Goal: Book appointment/travel/reservation

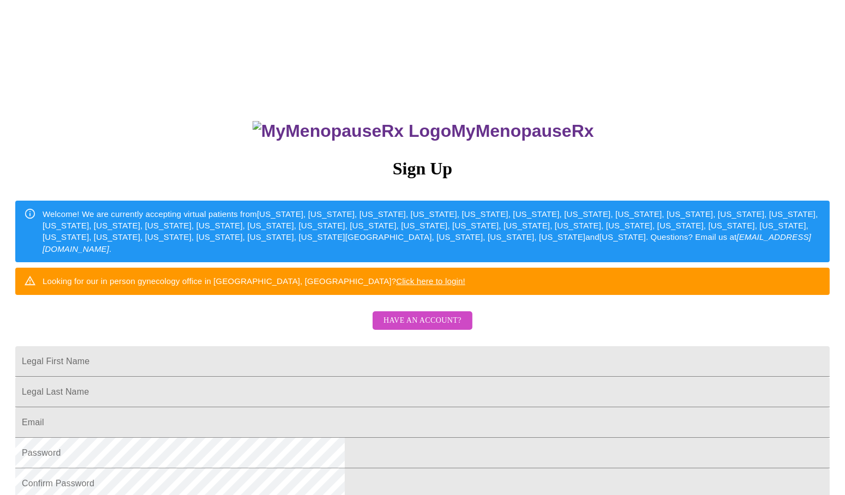
click at [418, 328] on span "Have an account?" at bounding box center [423, 321] width 78 height 14
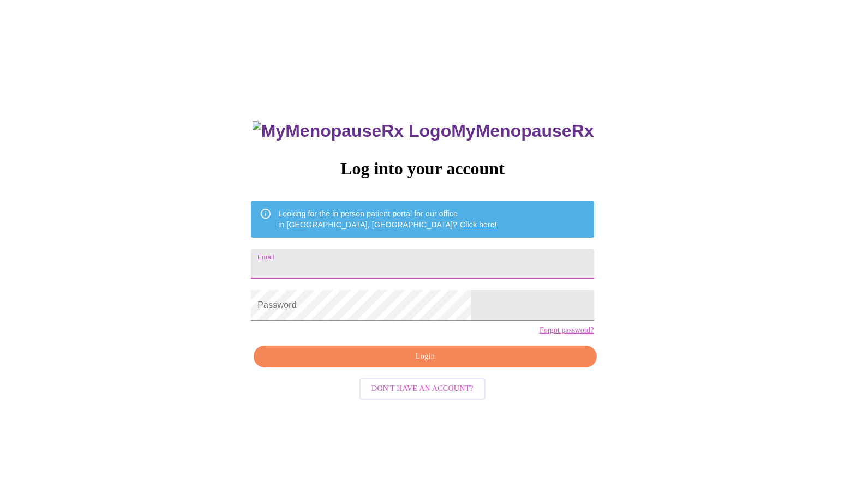
click at [349, 271] on input "Email" at bounding box center [422, 264] width 343 height 31
type input "[EMAIL_ADDRESS][DOMAIN_NAME]"
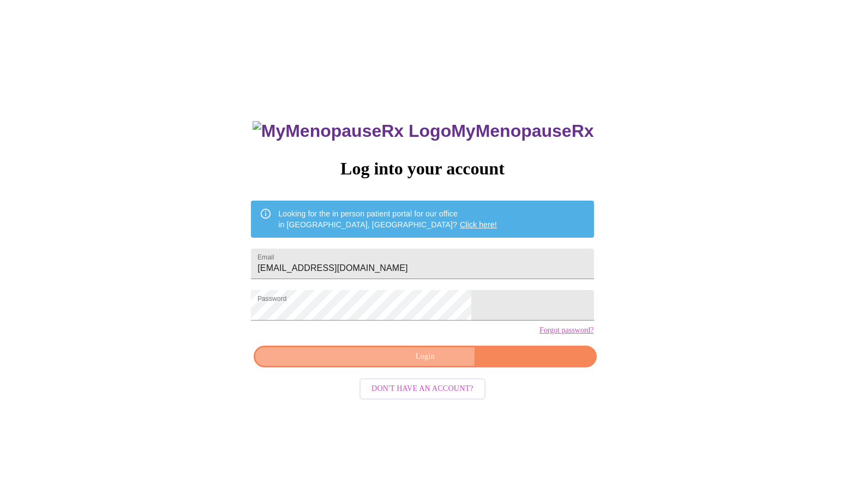
click at [380, 364] on span "Login" at bounding box center [425, 357] width 318 height 14
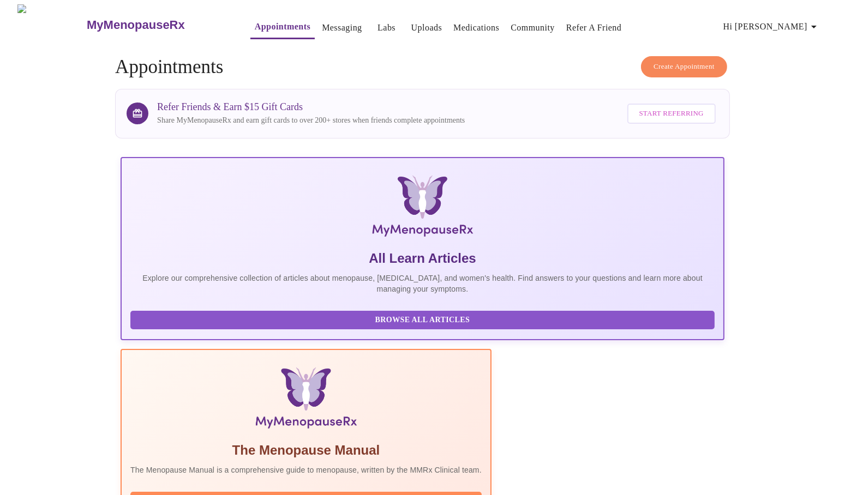
click at [790, 19] on span "Hi [PERSON_NAME]" at bounding box center [772, 26] width 97 height 15
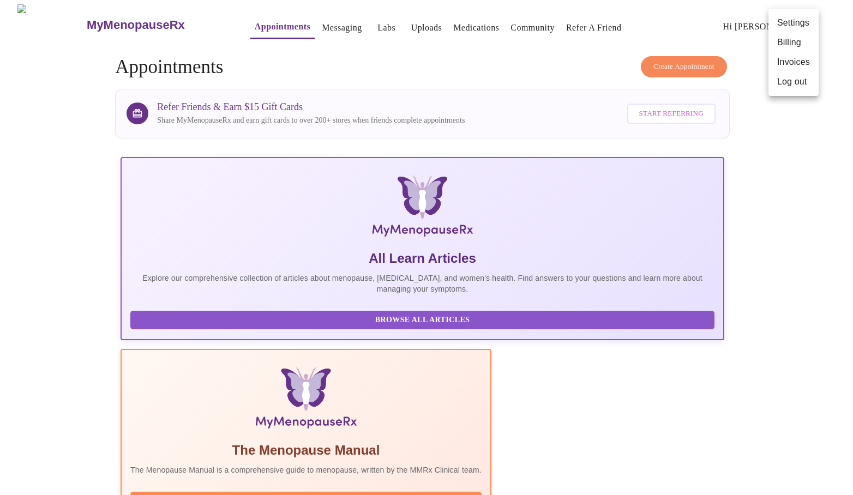
click at [792, 402] on div at bounding box center [426, 247] width 853 height 495
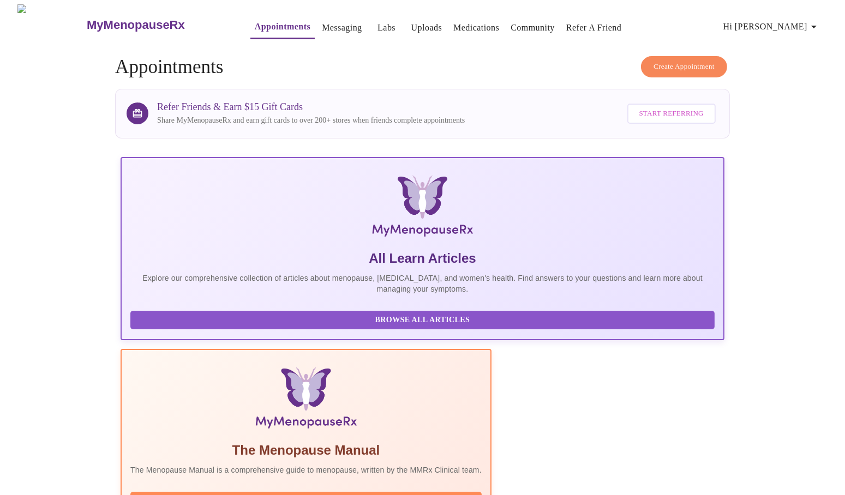
scroll to position [100, 0]
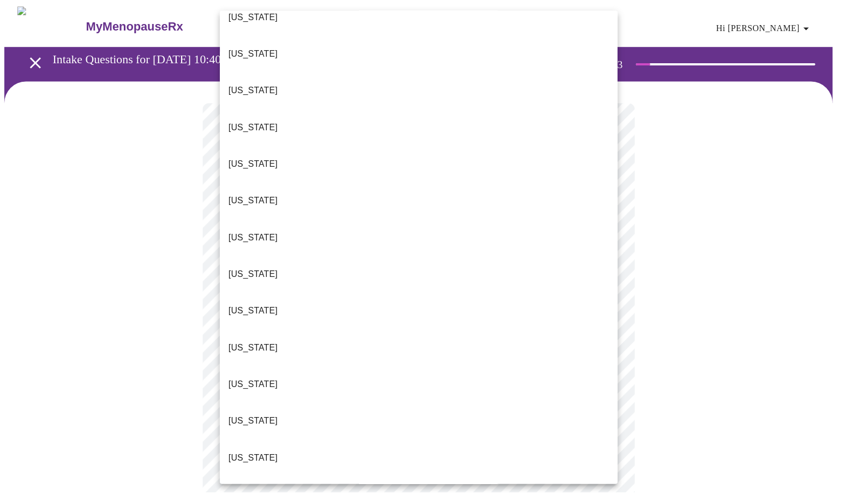
scroll to position [238, 0]
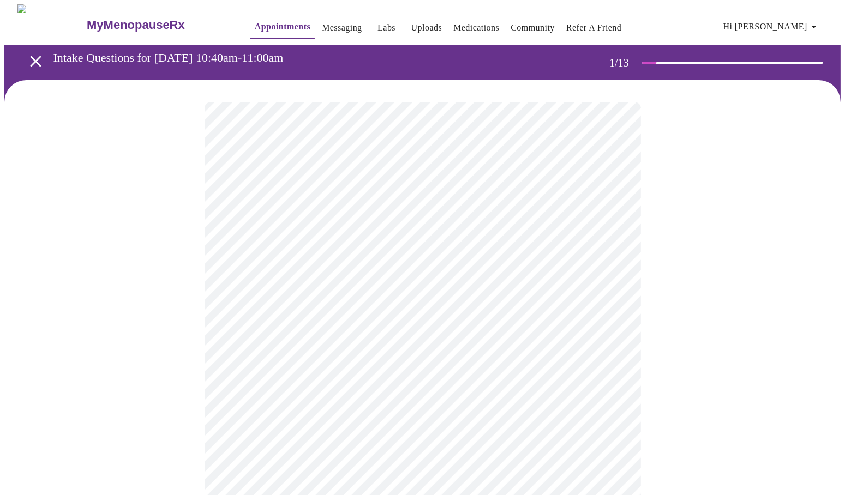
click at [294, 316] on body "MyMenopauseRx Appointments Messaging Labs Uploads Medications Community Refer a…" at bounding box center [422, 501] width 836 height 995
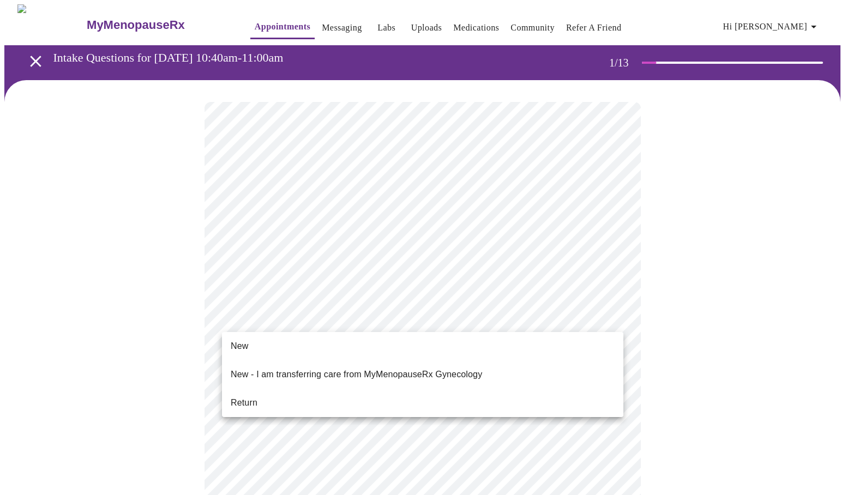
click at [265, 354] on li "New" at bounding box center [423, 347] width 402 height 20
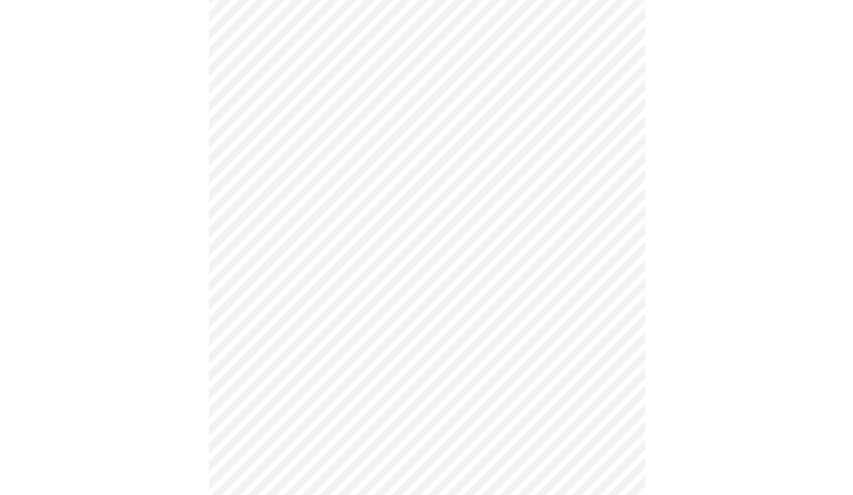
scroll to position [480, 0]
click at [361, 348] on body "MyMenopauseRx Appointments Messaging Labs Uploads Medications Community Refer a…" at bounding box center [426, 13] width 845 height 979
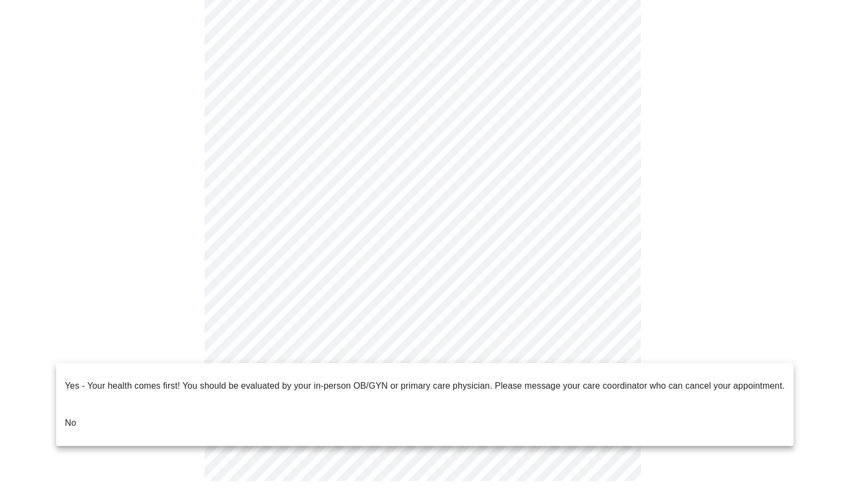
click at [164, 405] on li "No" at bounding box center [425, 423] width 738 height 37
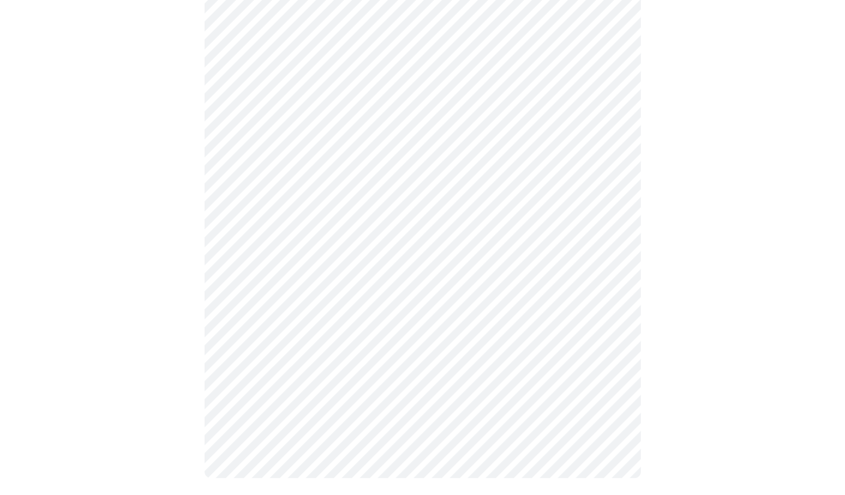
scroll to position [0, 0]
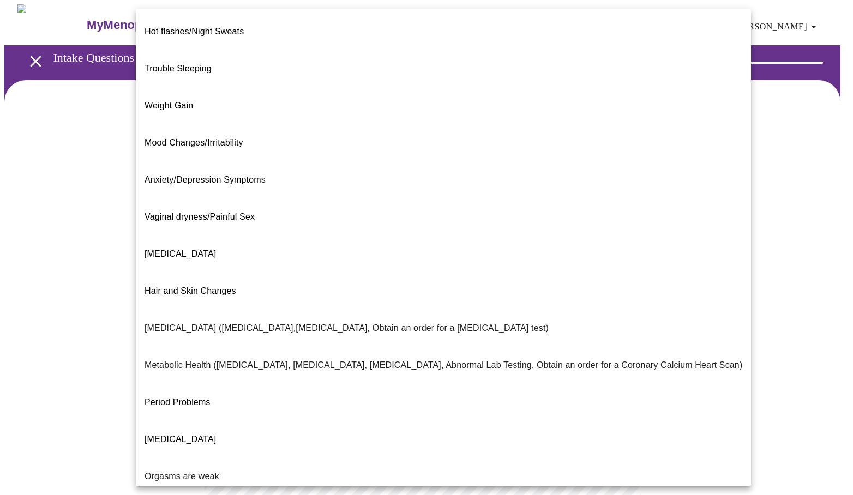
click at [381, 224] on body "MyMenopauseRx Appointments Messaging Labs Uploads Medications Community Refer a…" at bounding box center [426, 331] width 845 height 655
click at [189, 101] on span "Weight Gain" at bounding box center [169, 105] width 49 height 9
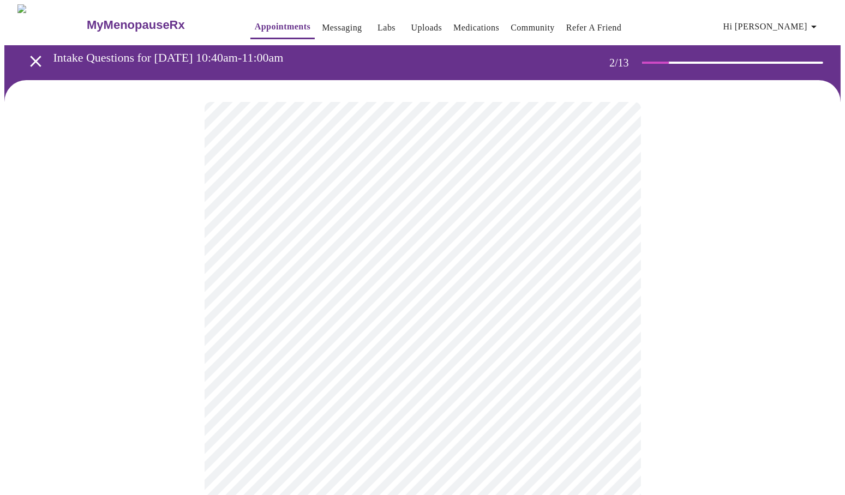
click at [327, 336] on body "MyMenopauseRx Appointments Messaging Labs Uploads Medications Community Refer a…" at bounding box center [422, 328] width 836 height 649
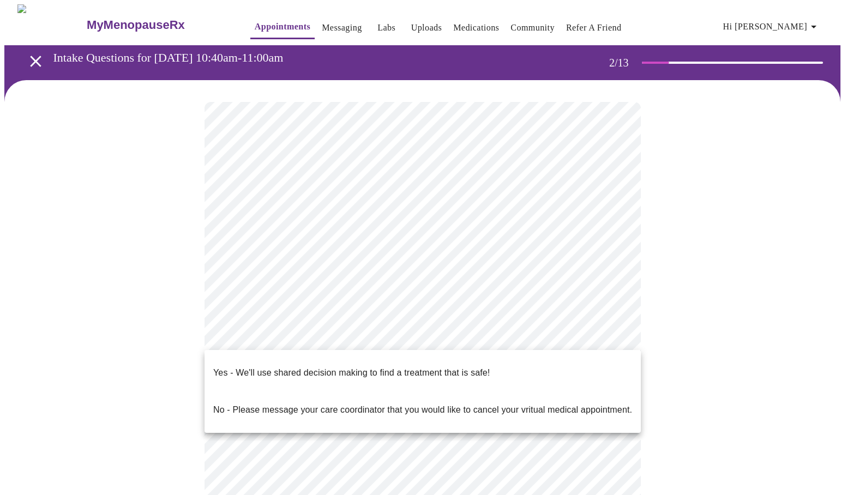
click at [302, 369] on p "Yes - We'll use shared decision making to find a treatment that is safe!" at bounding box center [351, 373] width 277 height 13
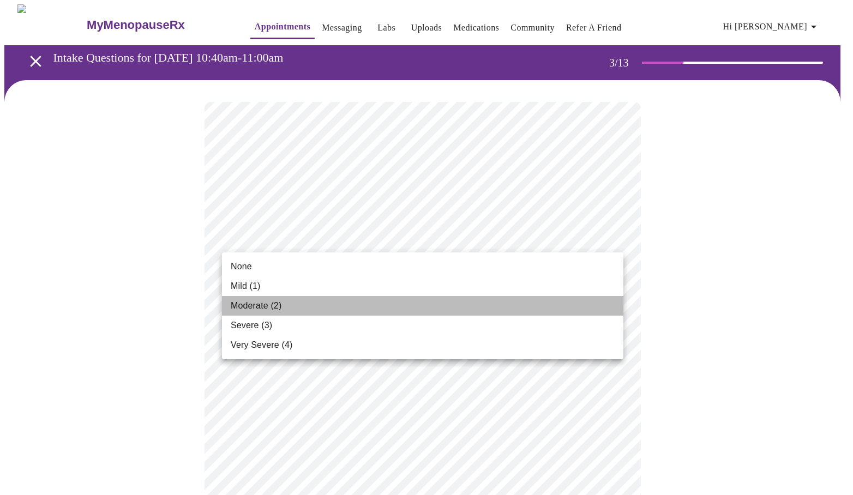
click at [249, 308] on span "Moderate (2)" at bounding box center [256, 306] width 51 height 13
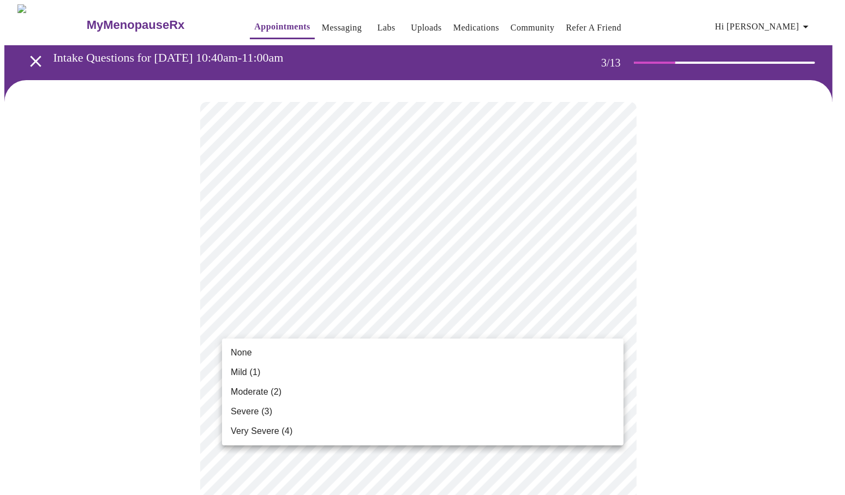
click at [238, 355] on span "None" at bounding box center [241, 352] width 21 height 13
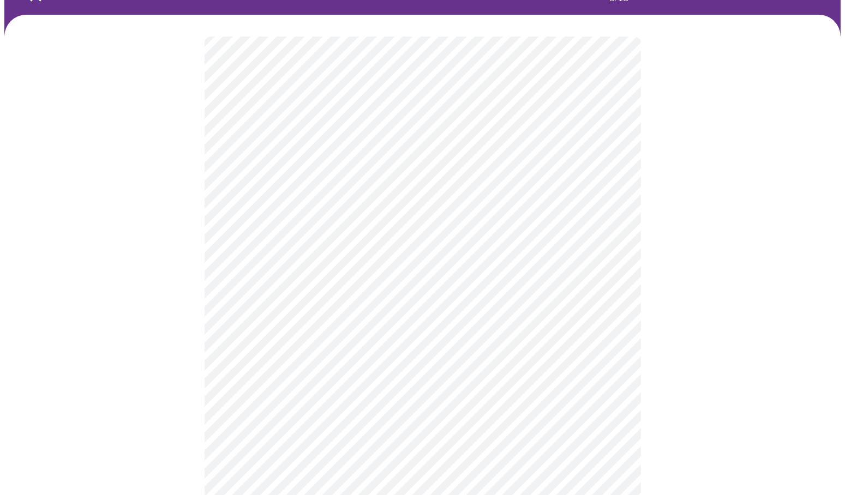
scroll to position [70, 0]
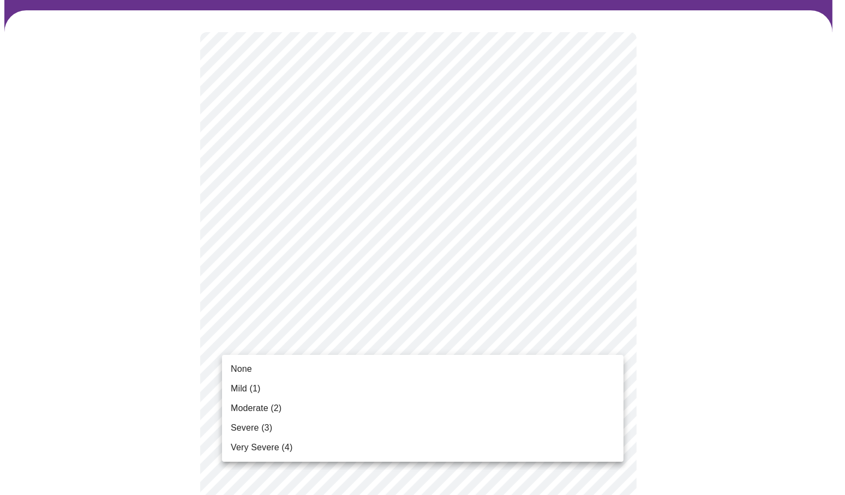
click at [277, 407] on span "Moderate (2)" at bounding box center [256, 408] width 51 height 13
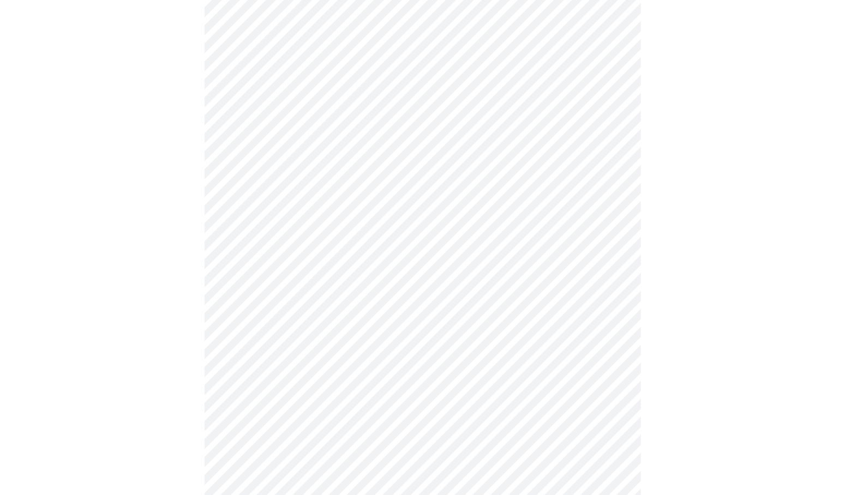
scroll to position [134, 0]
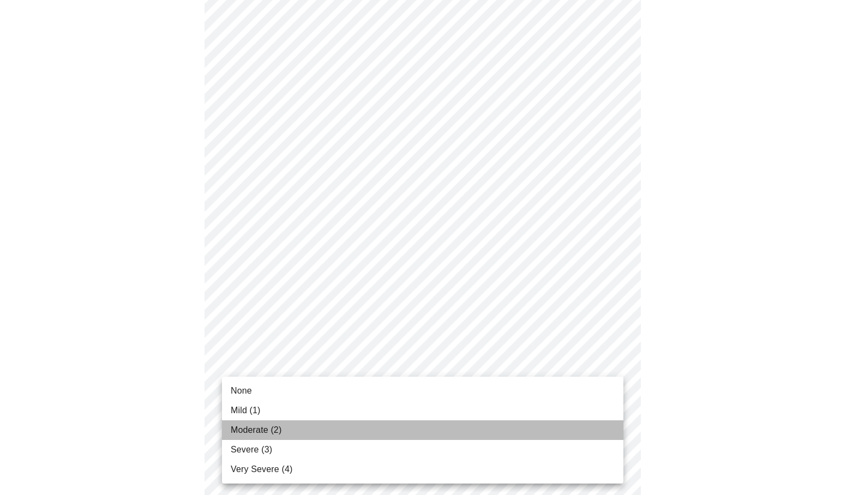
click at [255, 427] on span "Moderate (2)" at bounding box center [256, 430] width 51 height 13
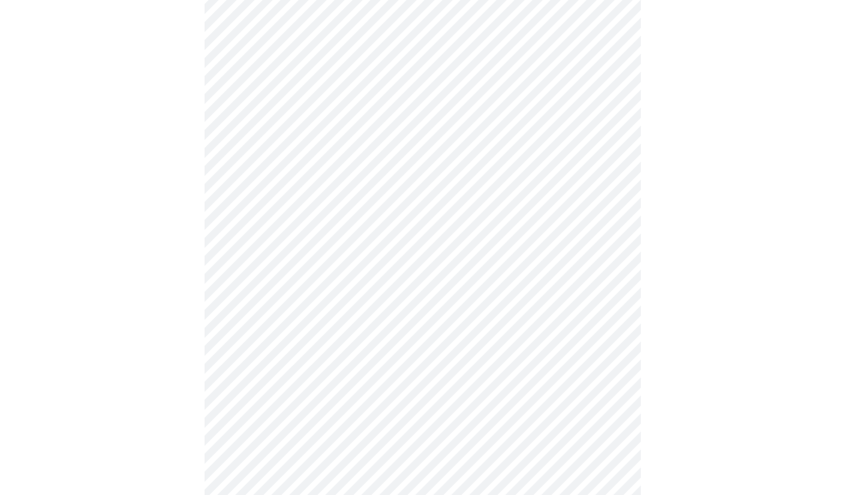
scroll to position [191, 0]
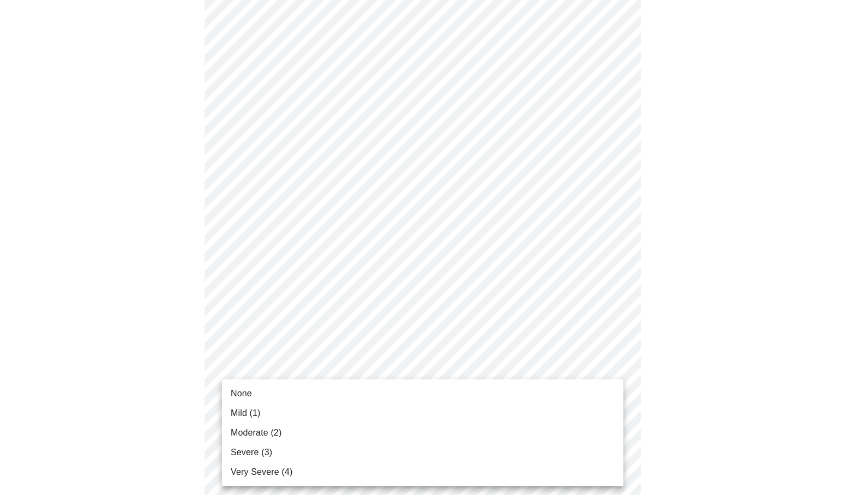
click at [256, 429] on span "Moderate (2)" at bounding box center [256, 433] width 51 height 13
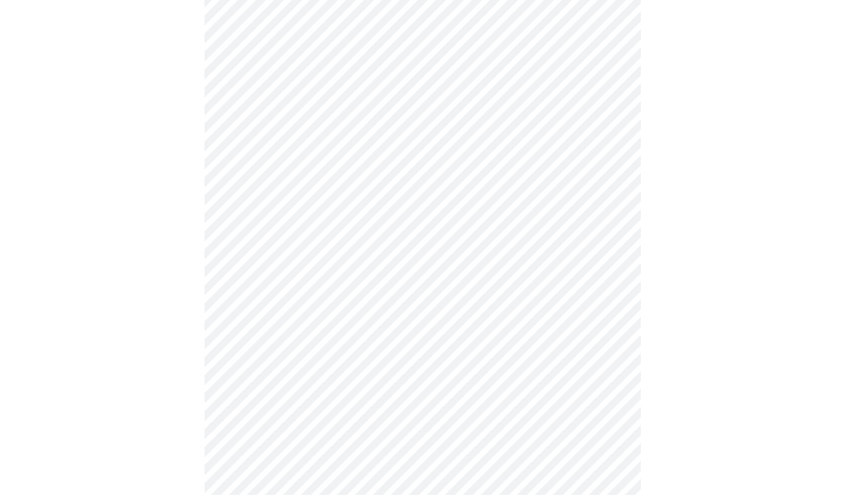
scroll to position [252, 0]
click at [283, 386] on body "MyMenopauseRx Appointments Messaging Labs Uploads Medications Community Refer a…" at bounding box center [422, 439] width 836 height 1375
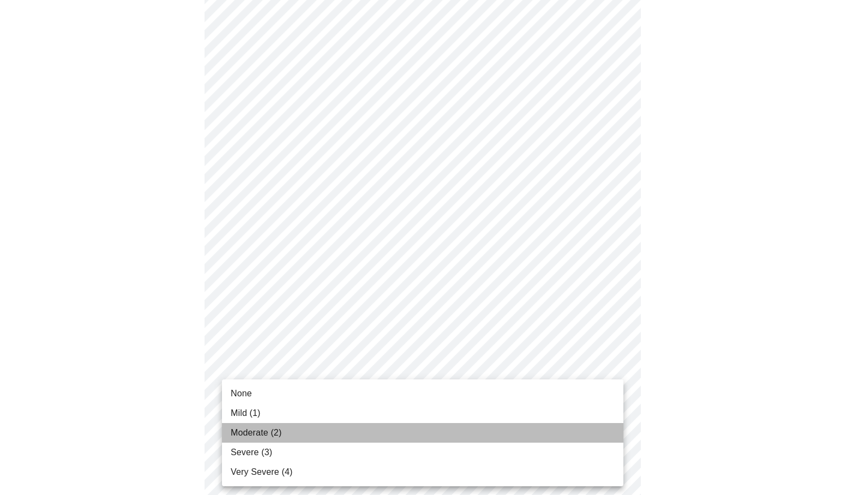
click at [258, 432] on span "Moderate (2)" at bounding box center [256, 433] width 51 height 13
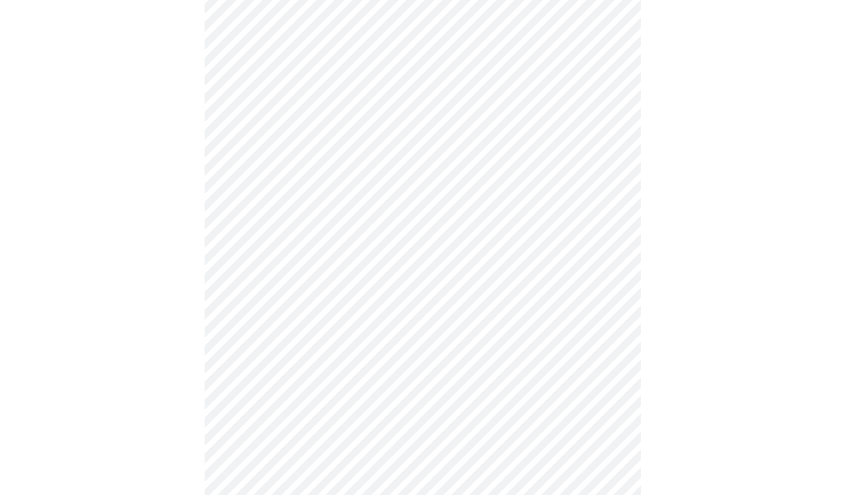
scroll to position [332, 0]
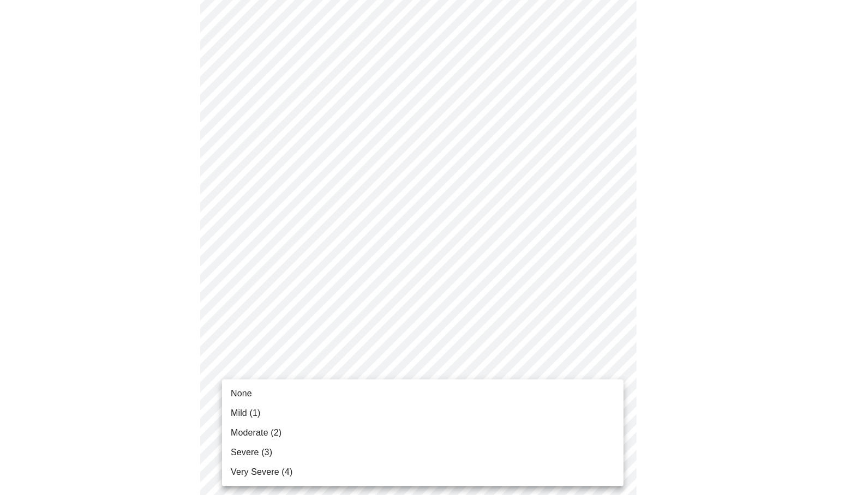
click at [267, 400] on body "MyMenopauseRx Appointments Messaging Labs Uploads Medications Community Refer a…" at bounding box center [422, 352] width 836 height 1359
click at [274, 451] on li "Severe (3)" at bounding box center [423, 453] width 402 height 20
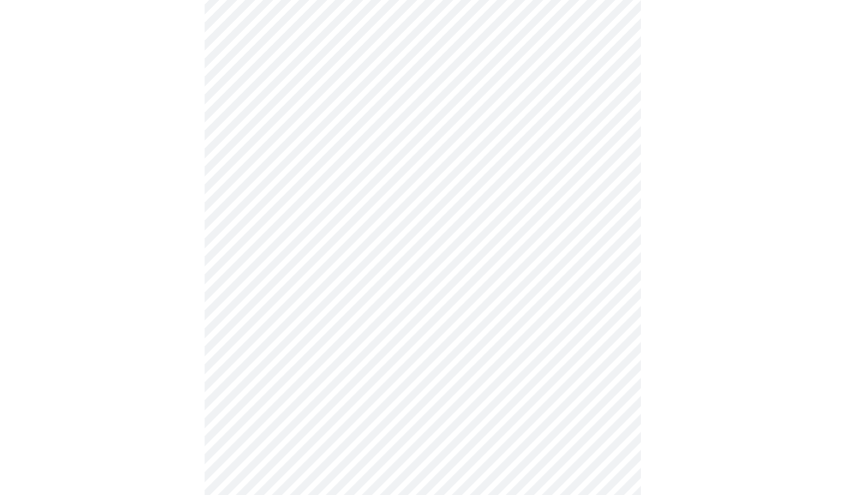
scroll to position [389, 0]
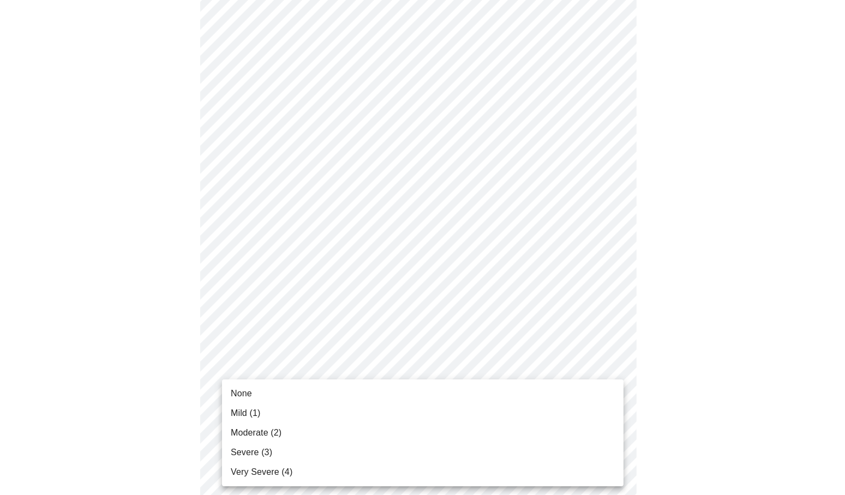
click at [290, 415] on body "MyMenopauseRx Appointments Messaging Labs Uploads Medications Community Refer a…" at bounding box center [422, 288] width 836 height 1344
click at [262, 456] on span "Severe (3)" at bounding box center [251, 452] width 41 height 13
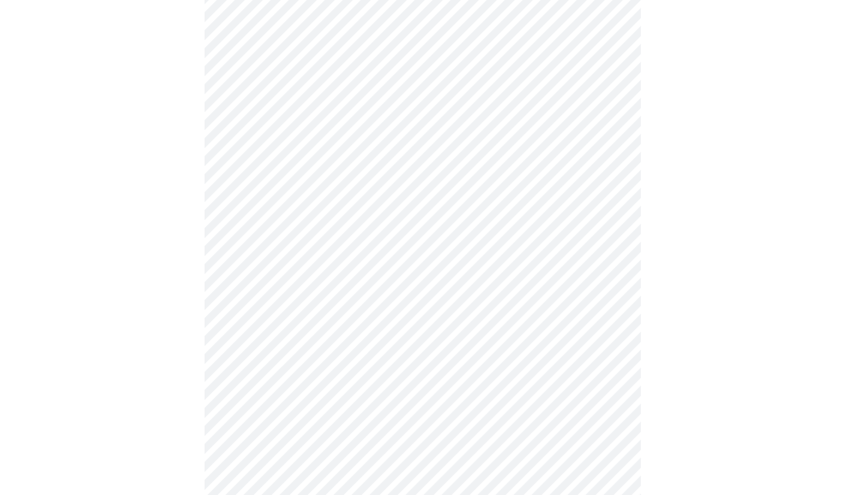
scroll to position [469, 0]
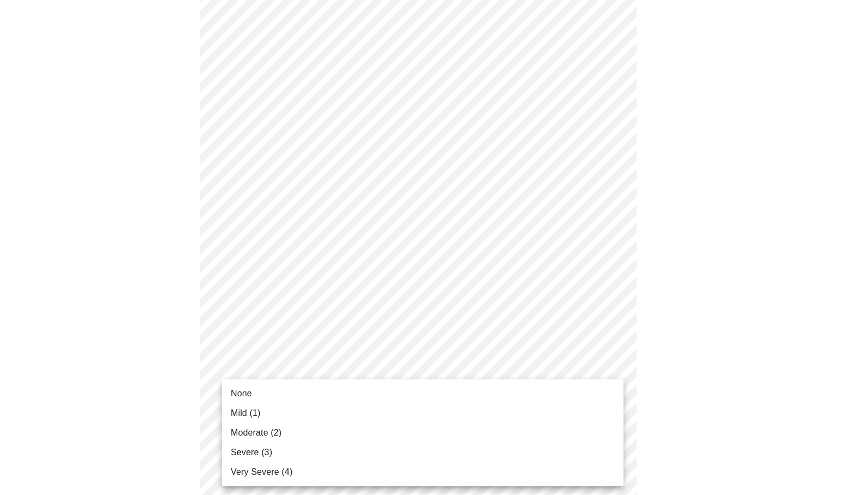
click at [278, 431] on body "MyMenopauseRx Appointments Messaging Labs Uploads Medications Community Refer a…" at bounding box center [422, 199] width 836 height 1329
click at [262, 451] on span "Severe (3)" at bounding box center [251, 452] width 41 height 13
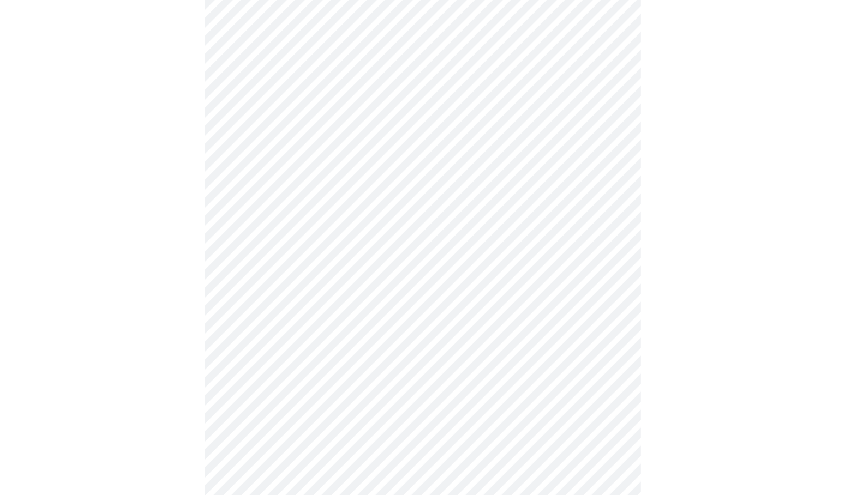
scroll to position [571, 0]
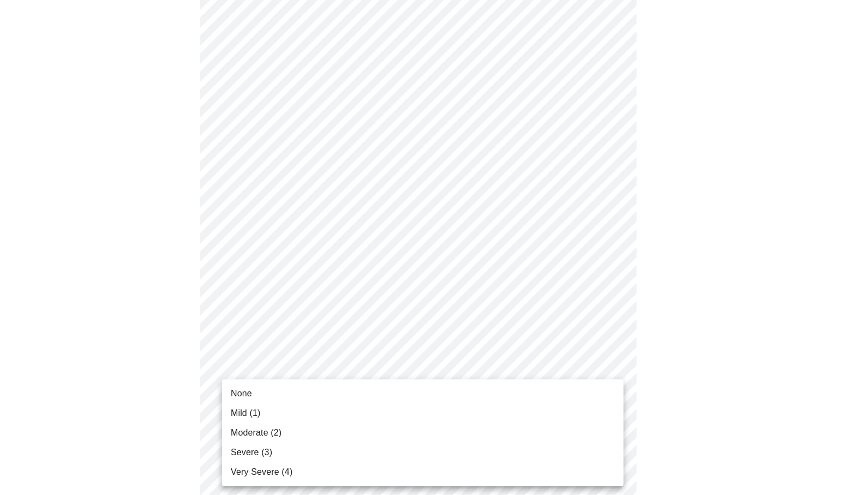
click at [271, 418] on body "MyMenopauseRx Appointments Messaging Labs Uploads Medications Community Refer a…" at bounding box center [422, 90] width 836 height 1313
click at [251, 400] on span "None" at bounding box center [241, 393] width 21 height 13
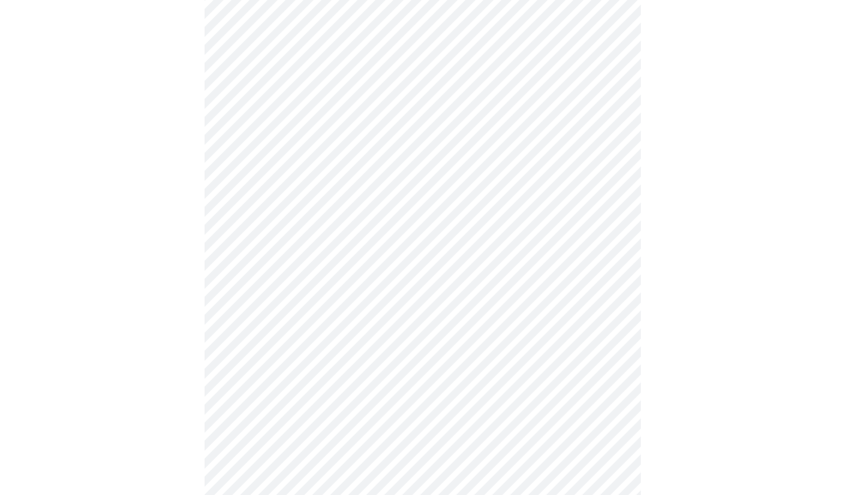
scroll to position [648, 0]
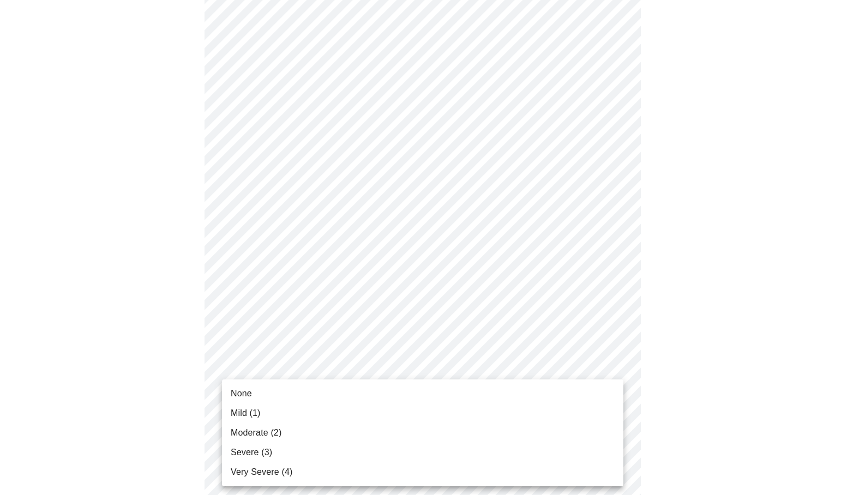
click at [256, 416] on body "MyMenopauseRx Appointments Messaging Labs Uploads Medications Community Refer a…" at bounding box center [426, 5] width 845 height 1298
click at [248, 391] on span "None" at bounding box center [241, 393] width 21 height 13
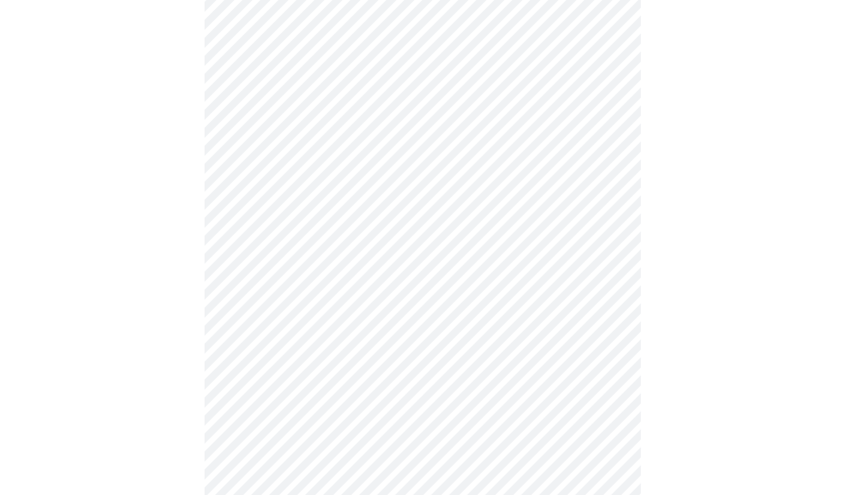
scroll to position [232, 0]
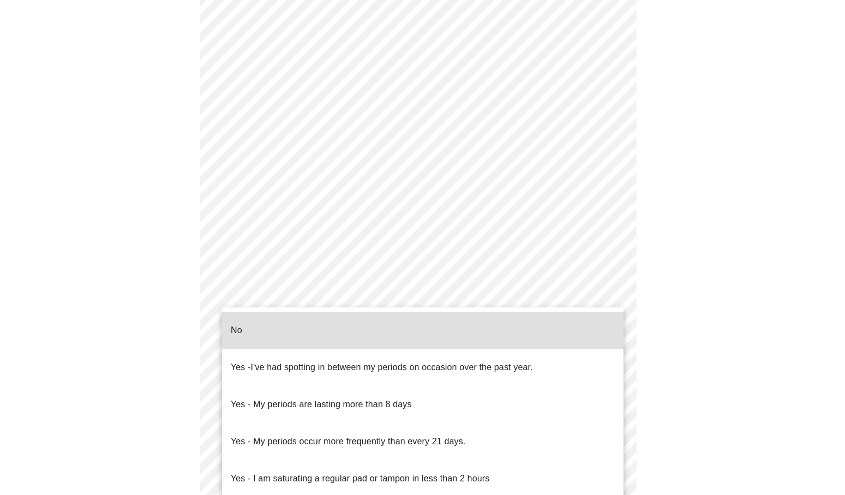
click at [304, 432] on body "MyMenopauseRx Appointments Messaging Labs Uploads Medications Community Refer a…" at bounding box center [422, 309] width 836 height 1075
click at [247, 328] on li "No" at bounding box center [423, 330] width 402 height 37
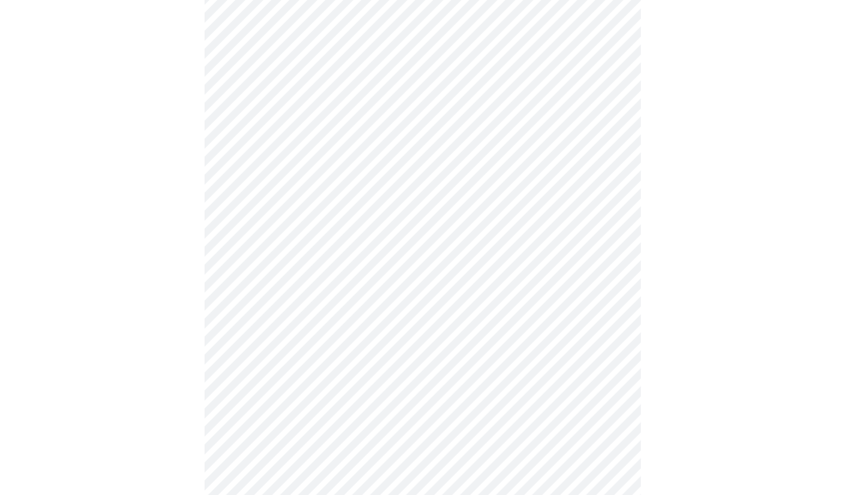
scroll to position [312, 0]
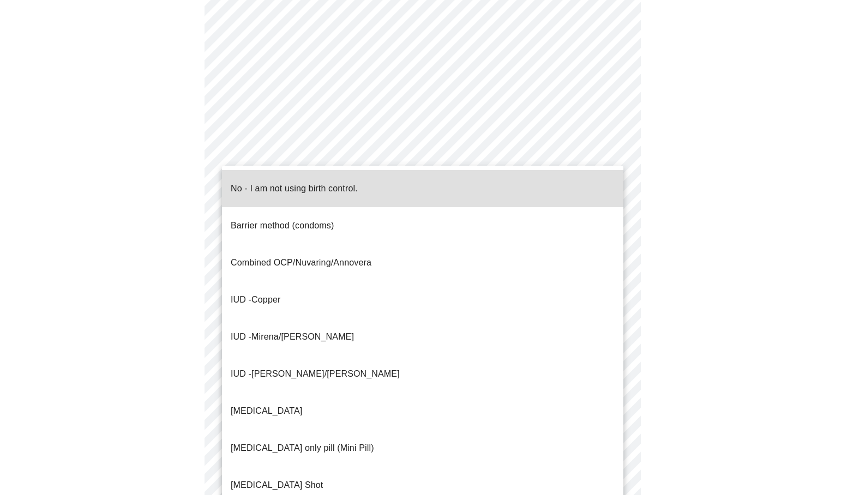
click at [252, 182] on p "No - I am not using birth control." at bounding box center [294, 188] width 127 height 13
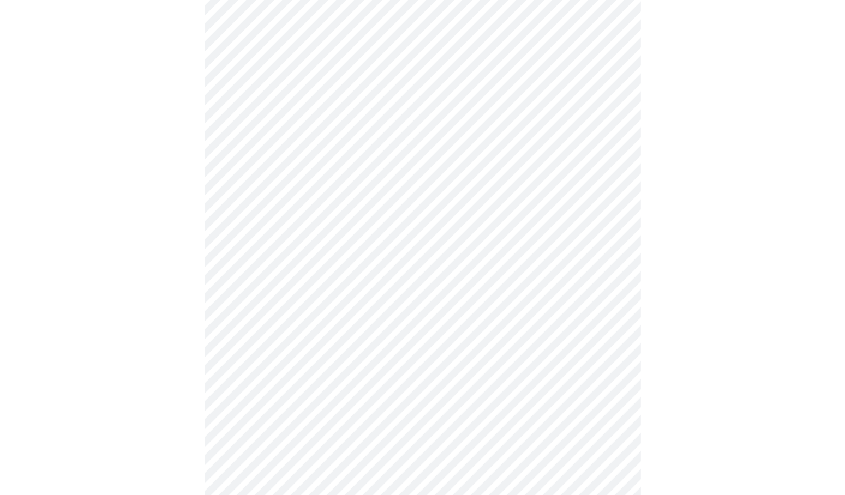
scroll to position [476, 0]
click at [260, 351] on body "MyMenopauseRx Appointments Messaging Labs Uploads Medications Community Refer a…" at bounding box center [422, 60] width 836 height 1062
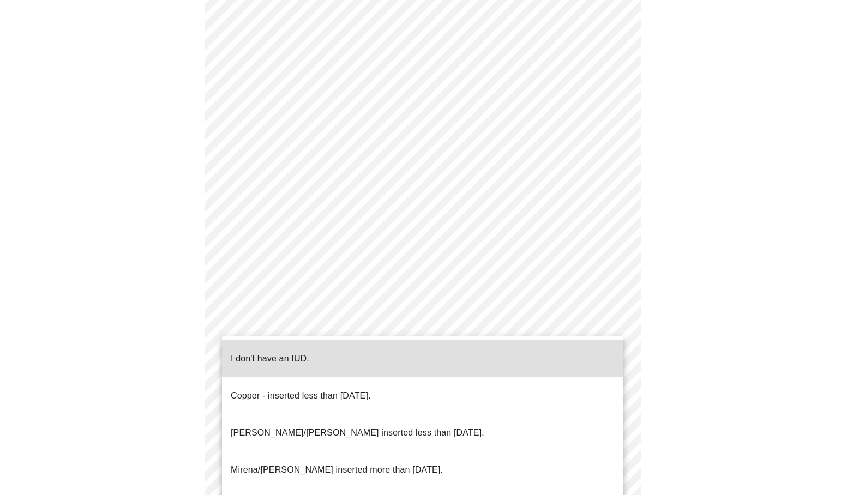
click at [256, 352] on p "I don't have an IUD." at bounding box center [270, 358] width 79 height 13
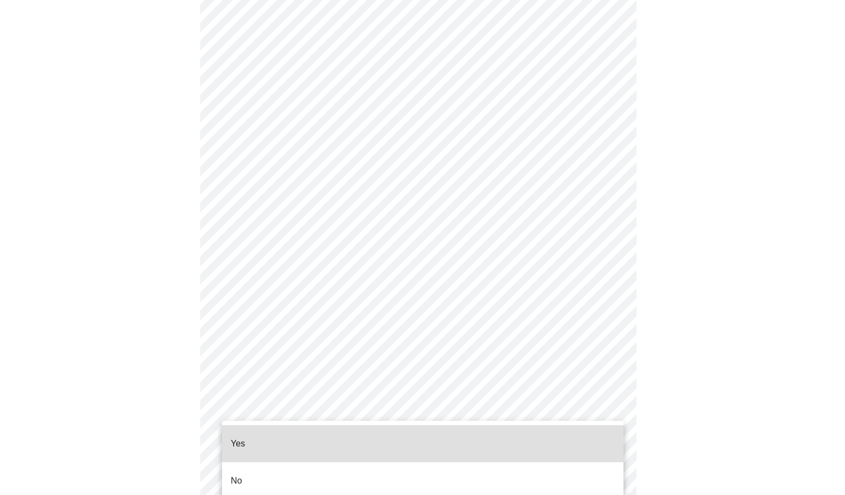
click at [246, 426] on body "MyMenopauseRx Appointments Messaging Labs Uploads Medications Community Refer a…" at bounding box center [422, 56] width 836 height 1055
click at [242, 475] on p "No" at bounding box center [236, 481] width 11 height 13
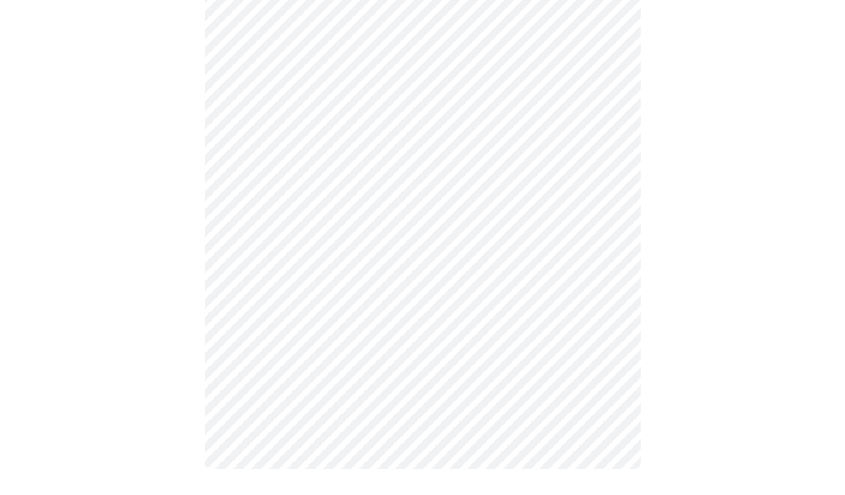
scroll to position [0, 0]
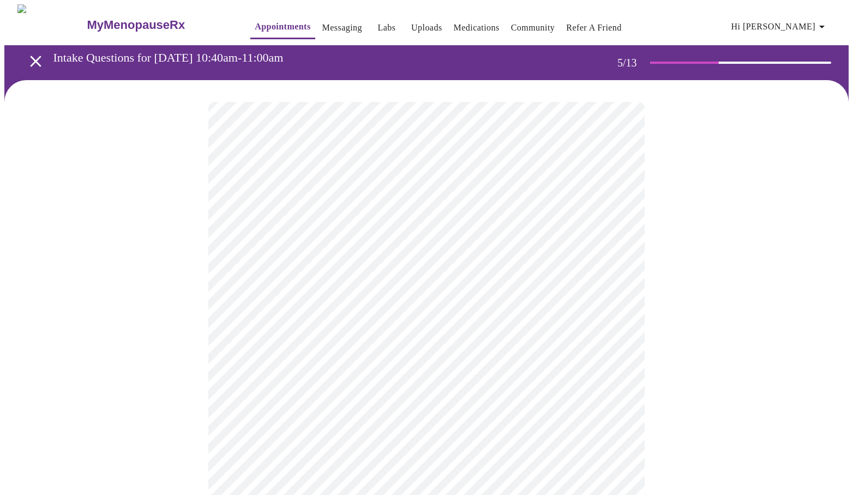
click at [438, 289] on body "MyMenopauseRx Appointments Messaging Labs Uploads Medications Community Refer a…" at bounding box center [426, 445] width 845 height 883
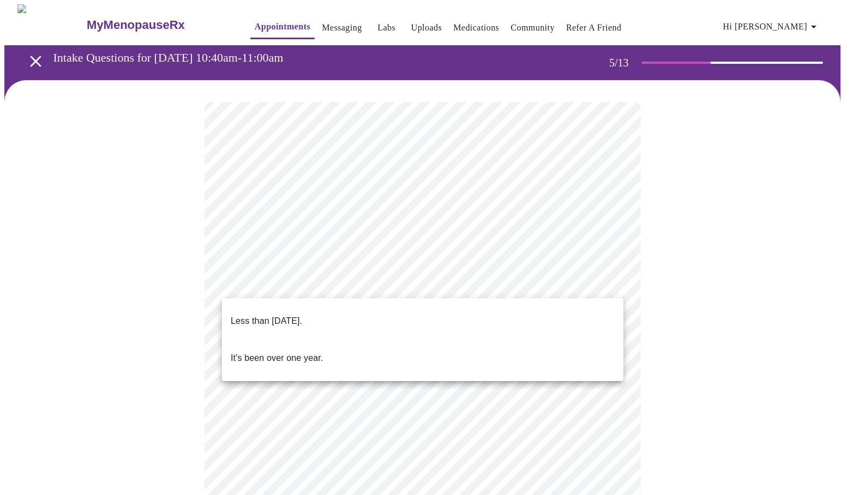
click at [296, 352] on p "It's been over one year." at bounding box center [277, 358] width 92 height 13
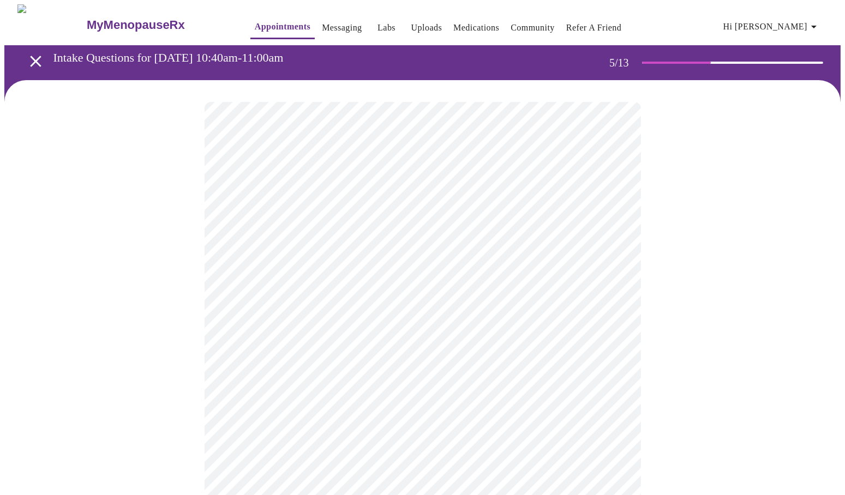
click at [300, 377] on body "MyMenopauseRx Appointments Messaging Labs Uploads Medications Community Refer a…" at bounding box center [422, 442] width 836 height 877
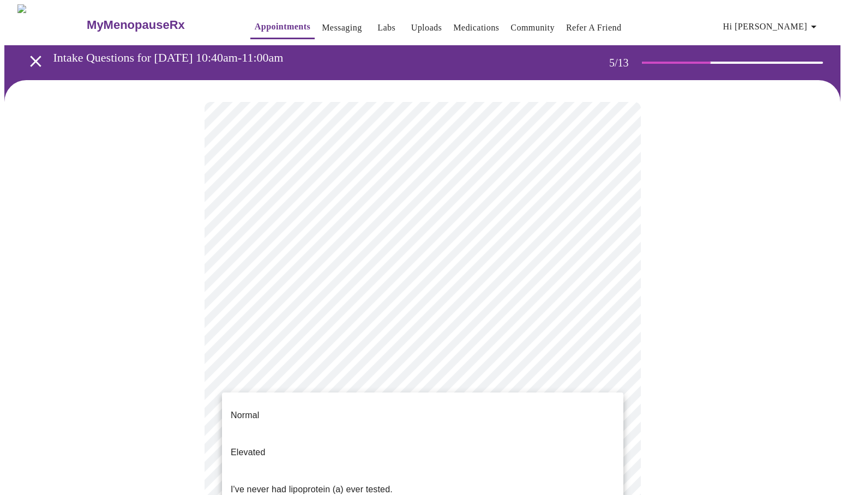
click at [278, 483] on p "I've never had lipoprotein (a) ever tested." at bounding box center [312, 489] width 162 height 13
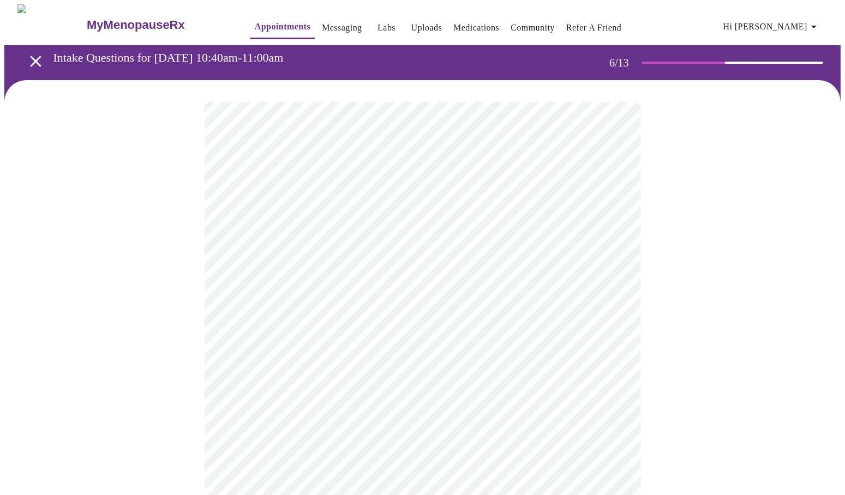
click at [347, 308] on body "MyMenopauseRx Appointments Messaging Labs Uploads Medications Community Refer a…" at bounding box center [422, 295] width 836 height 582
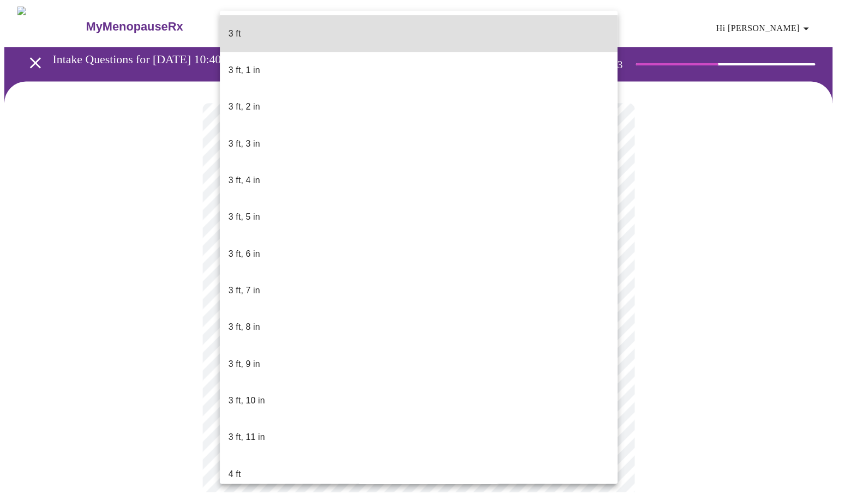
scroll to position [461, 0]
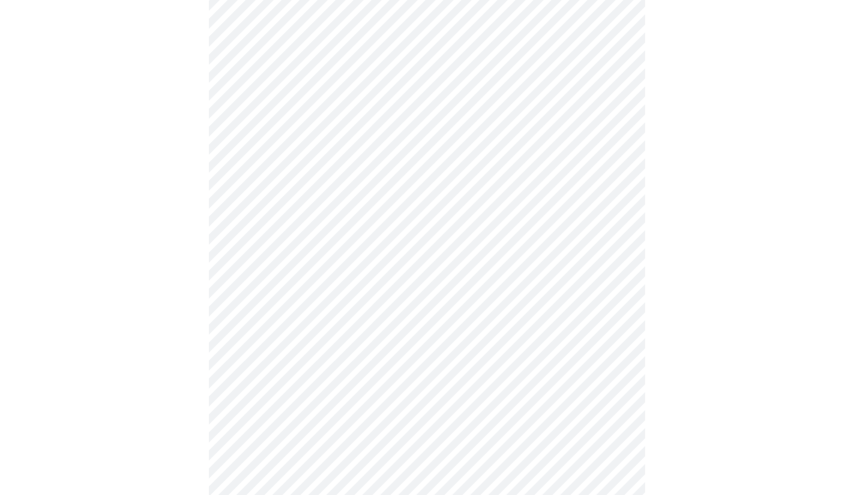
scroll to position [2964, 0]
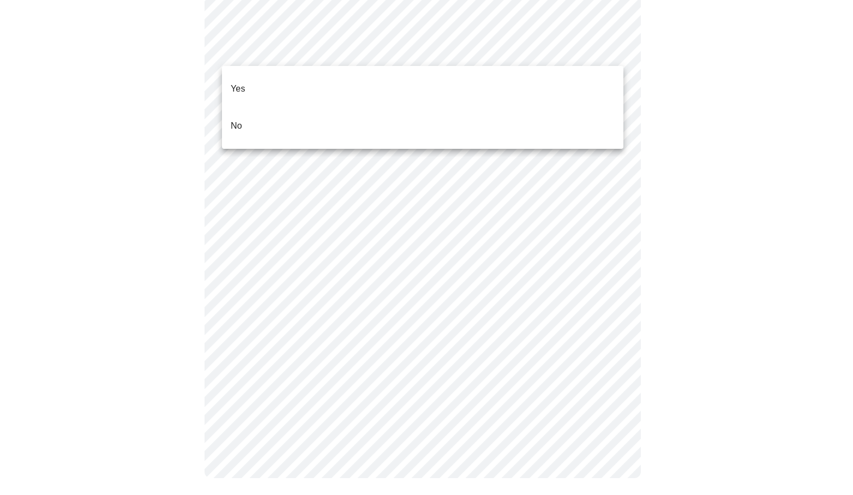
click at [268, 86] on li "Yes" at bounding box center [423, 88] width 402 height 37
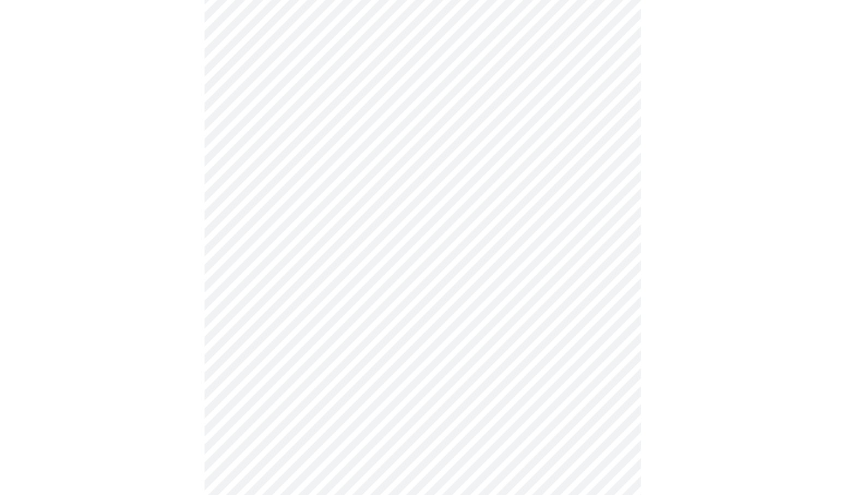
scroll to position [468, 0]
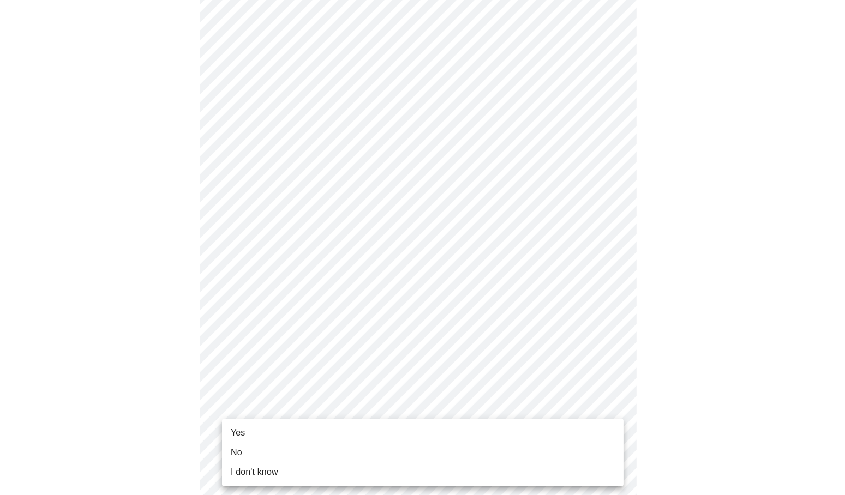
click at [345, 438] on body "MyMenopauseRx Appointments Messaging Labs Uploads Medications Community Refer a…" at bounding box center [422, 67] width 836 height 1062
click at [264, 433] on li "Yes" at bounding box center [423, 433] width 402 height 20
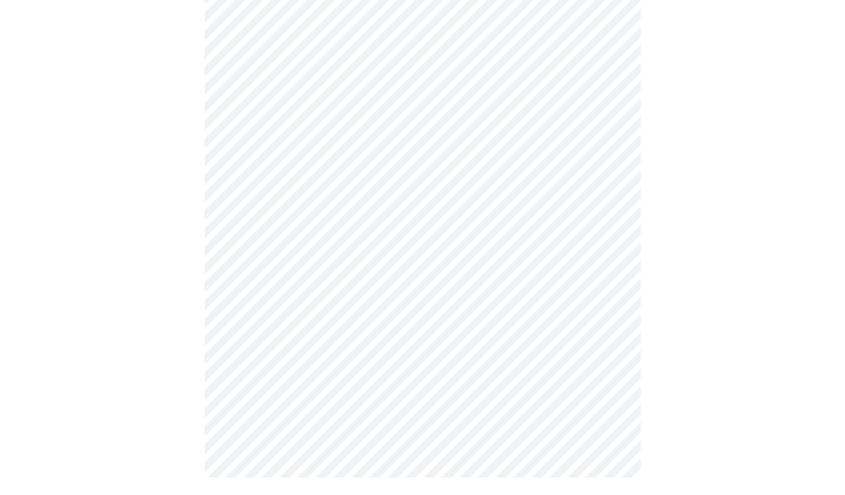
scroll to position [0, 0]
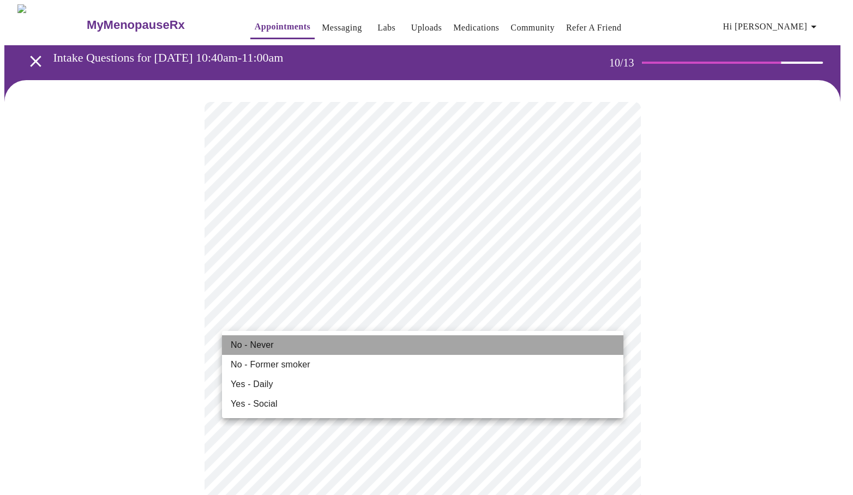
click at [304, 344] on li "No - Never" at bounding box center [423, 346] width 402 height 20
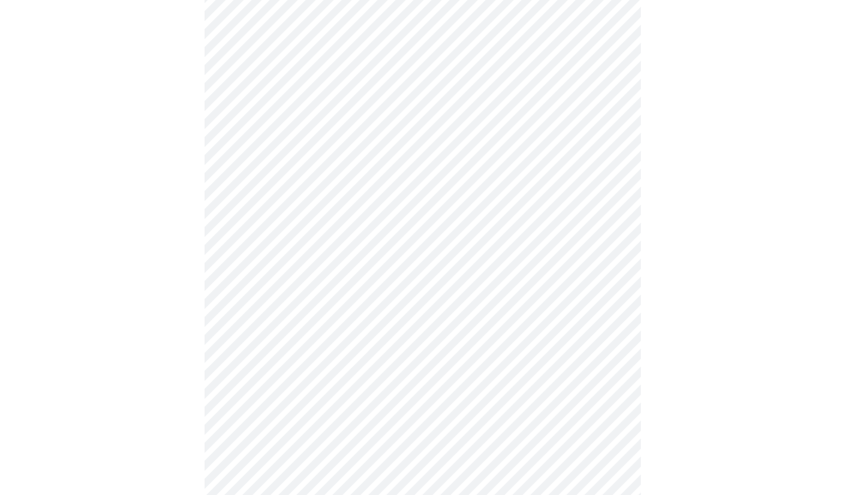
scroll to position [721, 0]
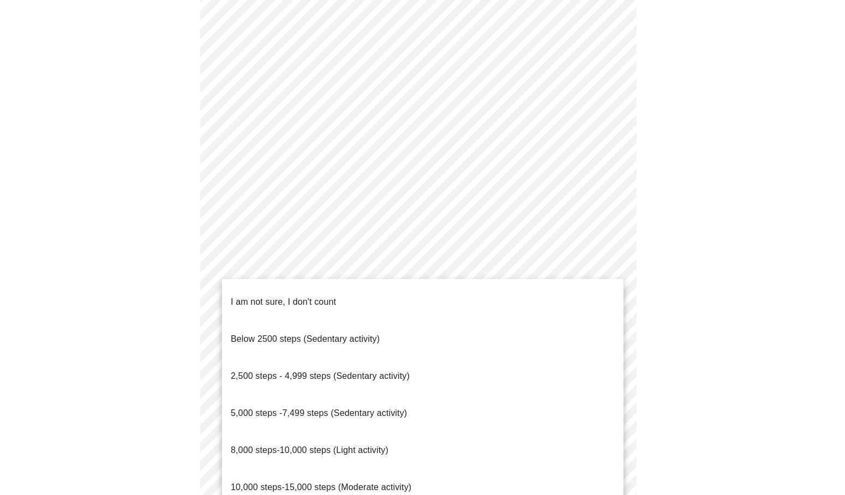
click at [312, 483] on span "10,000 steps-15,000 steps (Moderate activity)" at bounding box center [321, 487] width 181 height 9
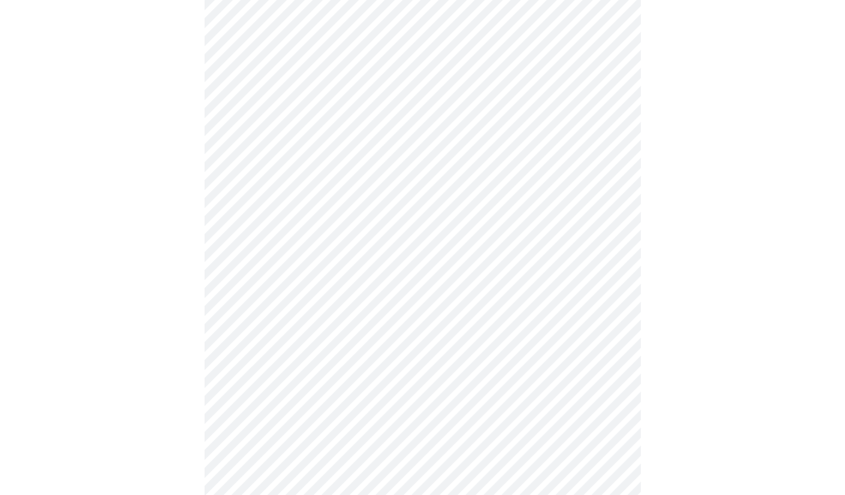
scroll to position [815, 0]
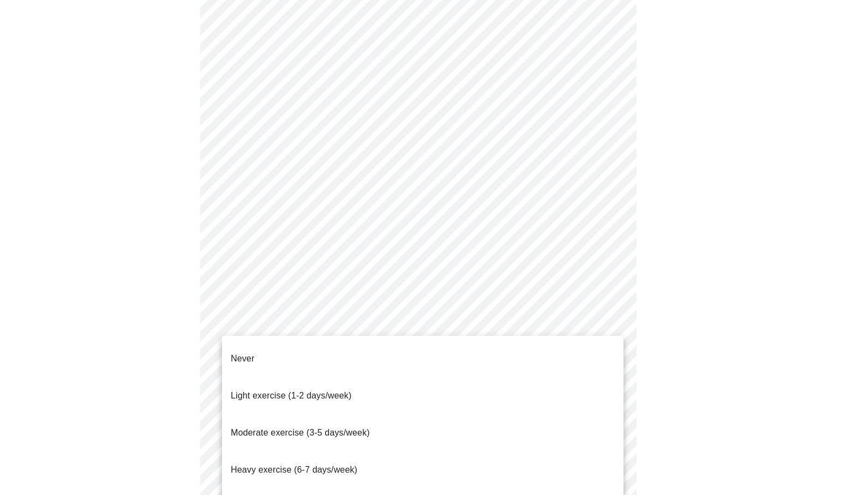
click at [271, 361] on li "Never" at bounding box center [423, 358] width 402 height 37
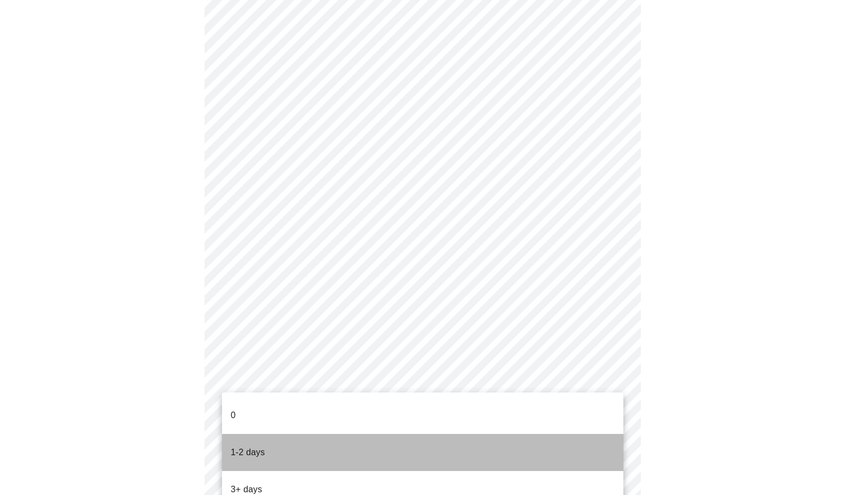
click at [250, 446] on p "1-2 days" at bounding box center [248, 452] width 34 height 13
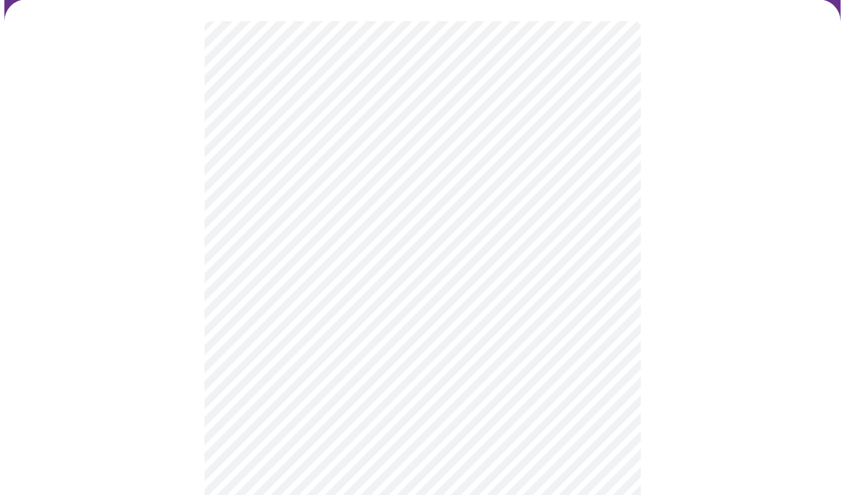
scroll to position [22, 0]
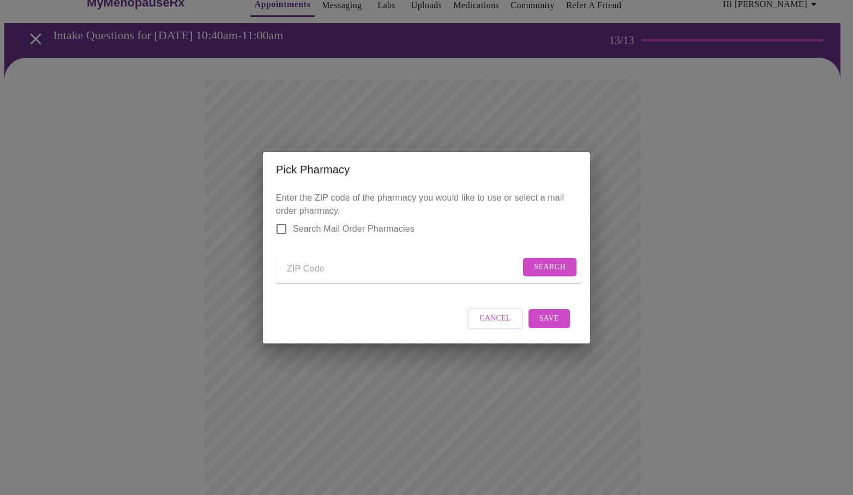
click at [399, 266] on input "Send a message to your care team" at bounding box center [404, 269] width 234 height 17
type input "63021"
click at [543, 261] on span "Search" at bounding box center [550, 268] width 32 height 14
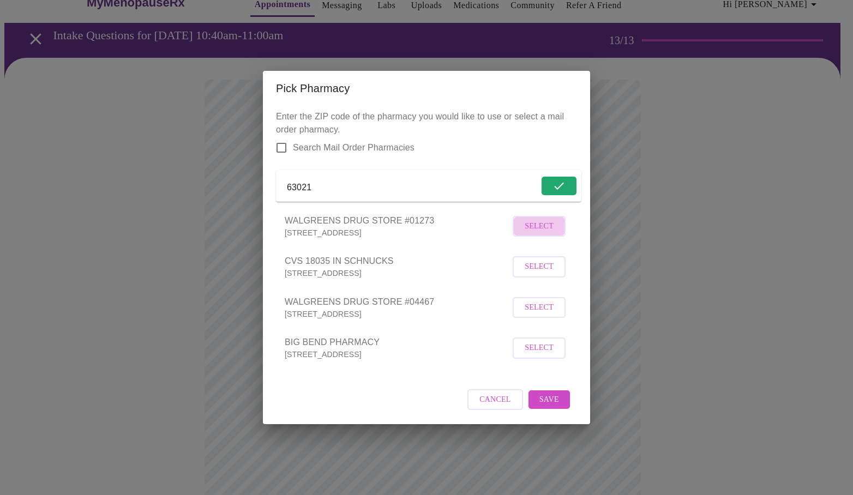
click at [538, 232] on span "Select" at bounding box center [539, 227] width 29 height 14
click at [550, 407] on span "Save" at bounding box center [550, 400] width 20 height 14
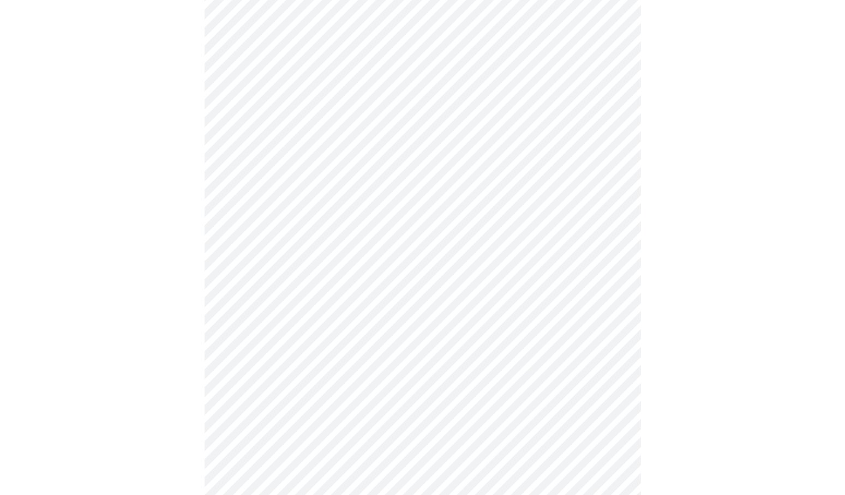
scroll to position [324, 0]
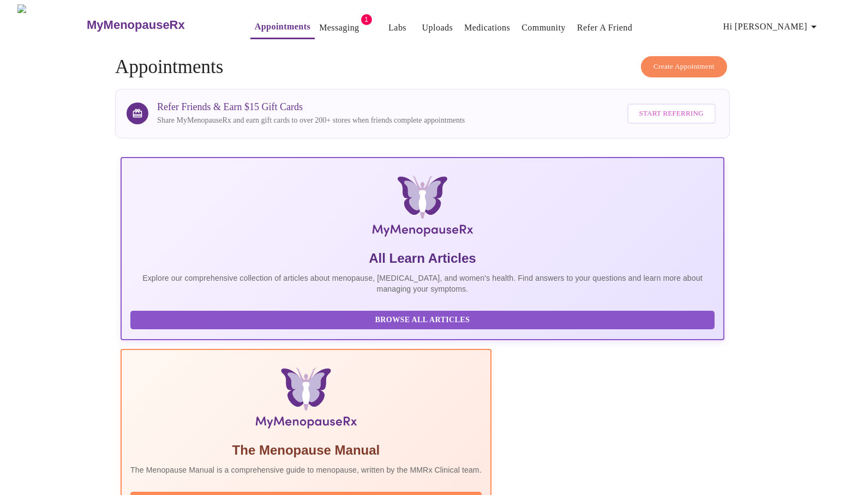
scroll to position [100, 0]
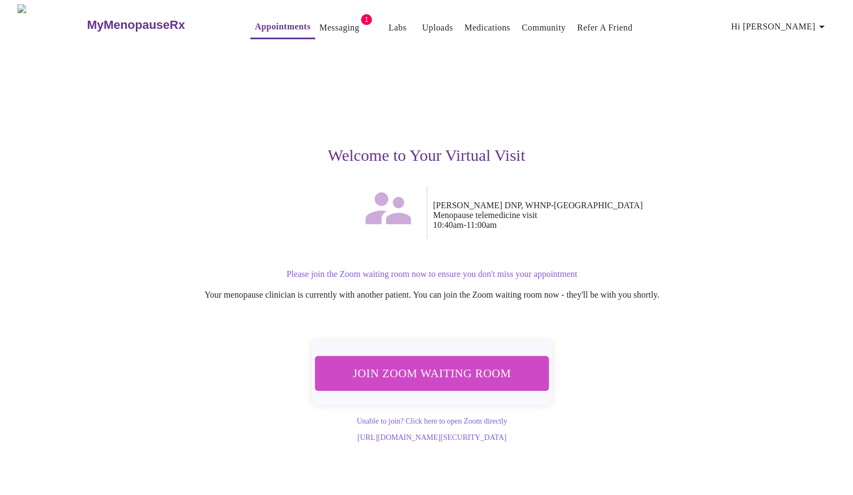
click at [465, 364] on span "Join Zoom Waiting Room" at bounding box center [432, 373] width 206 height 20
